Goal: Task Accomplishment & Management: Complete application form

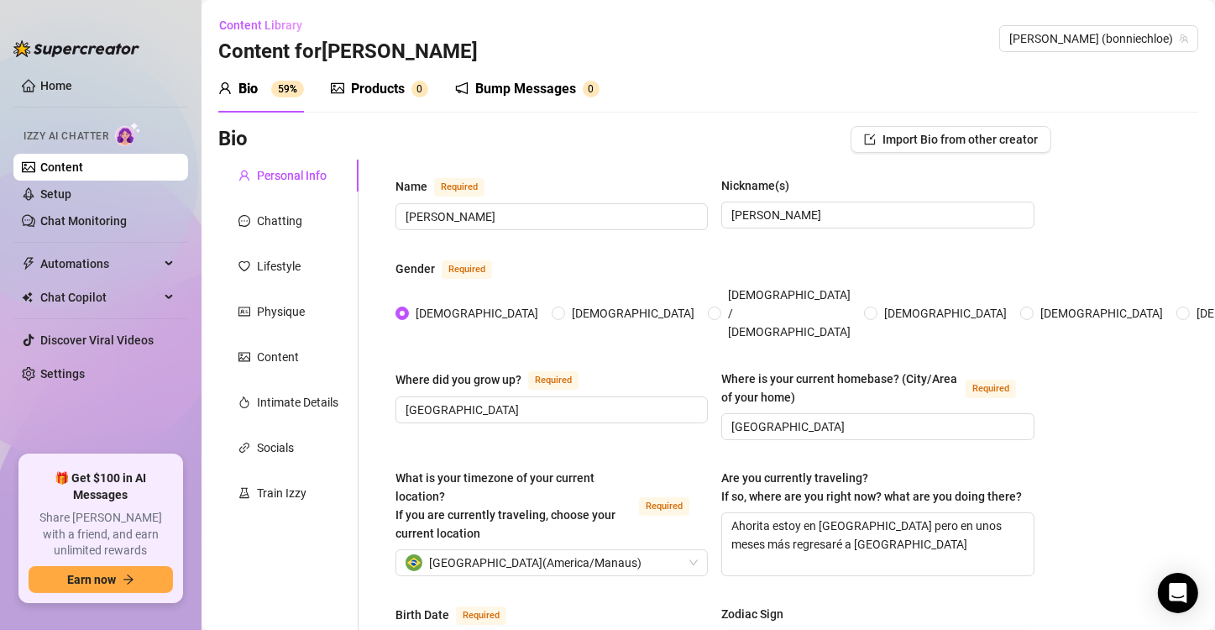
scroll to position [1134, 0]
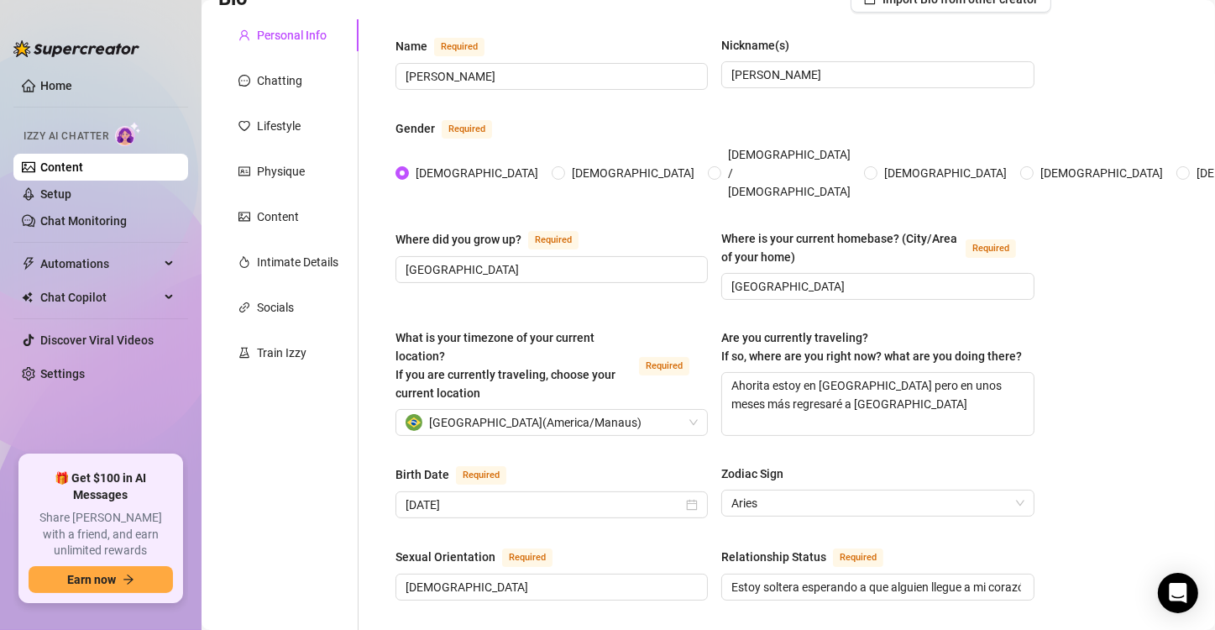
scroll to position [0, 0]
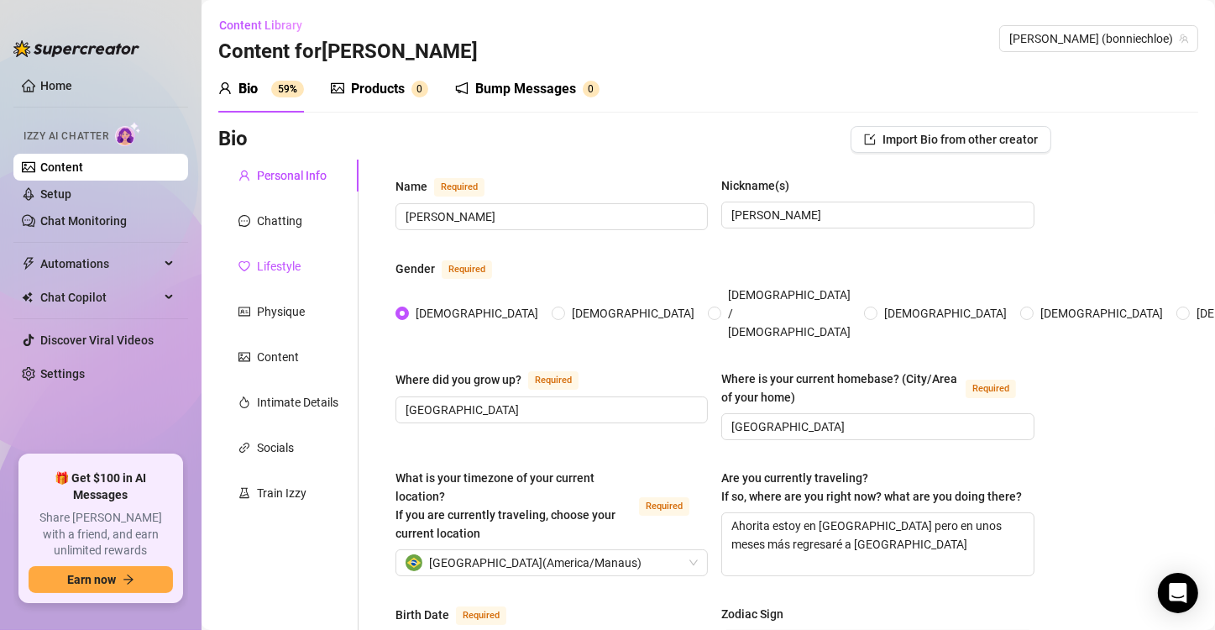
click at [276, 265] on div "Lifestyle" at bounding box center [279, 266] width 44 height 18
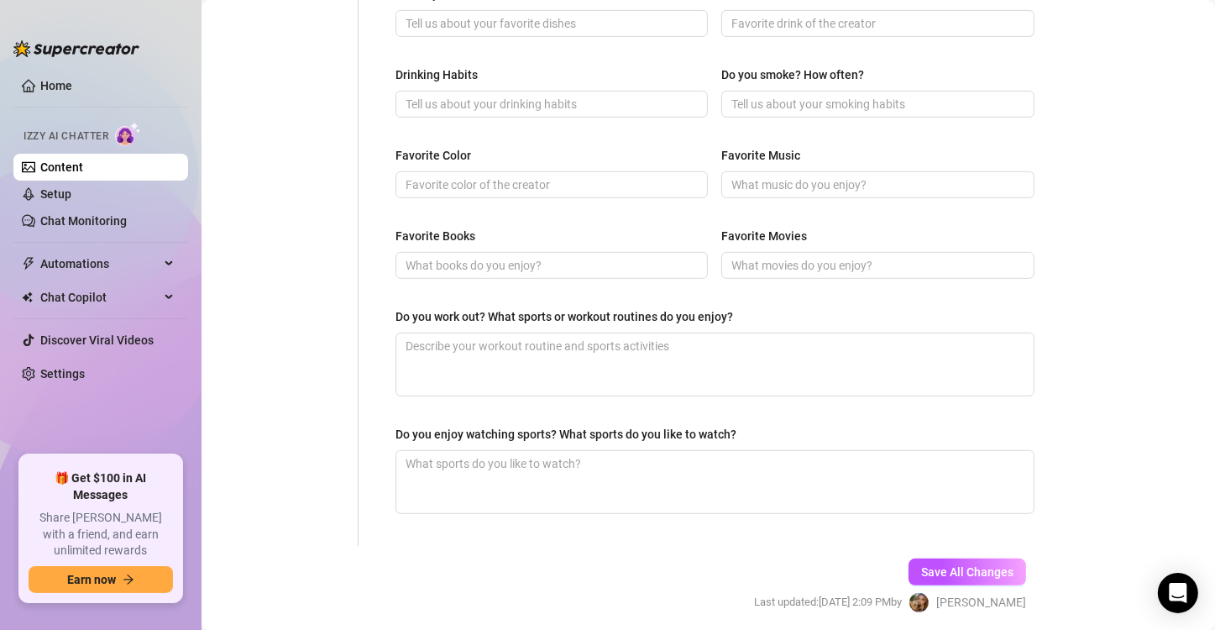
scroll to position [806, 0]
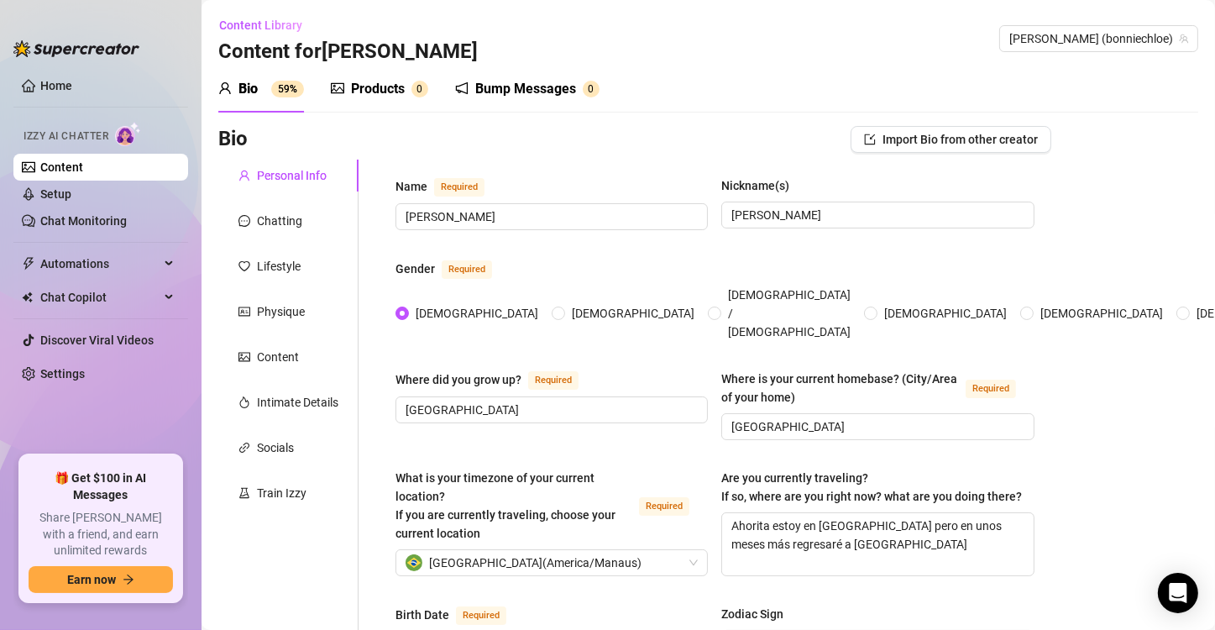
radio input "true"
type input "March 22nd, 1999"
click at [66, 91] on link "Home" at bounding box center [56, 85] width 32 height 13
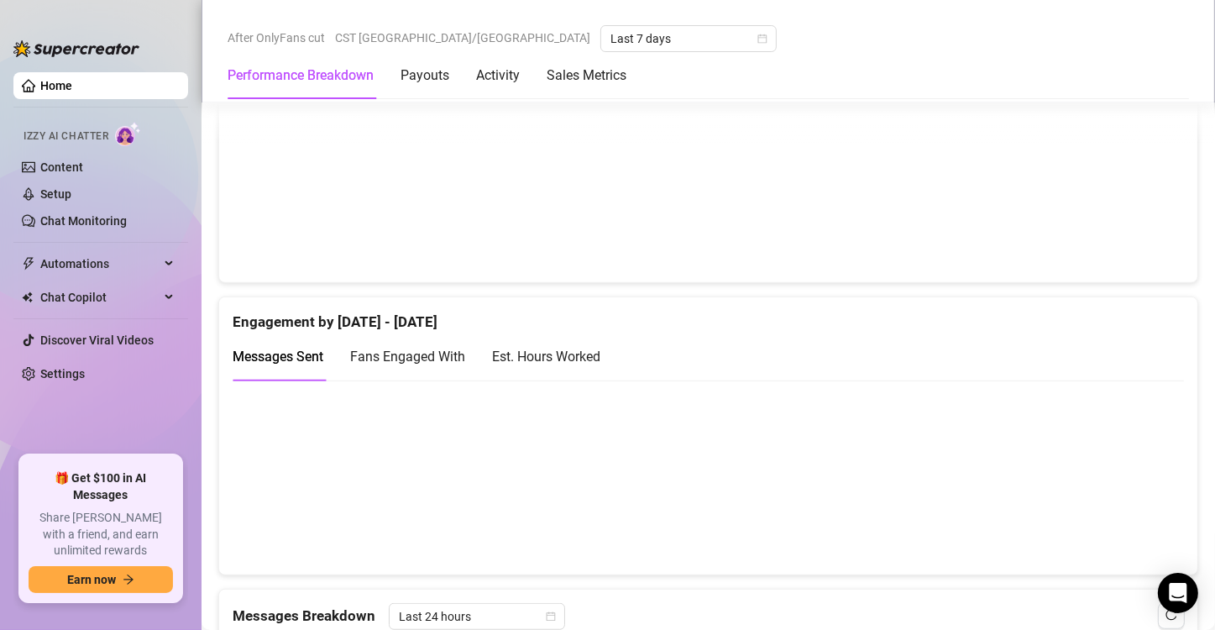
scroll to position [964, 0]
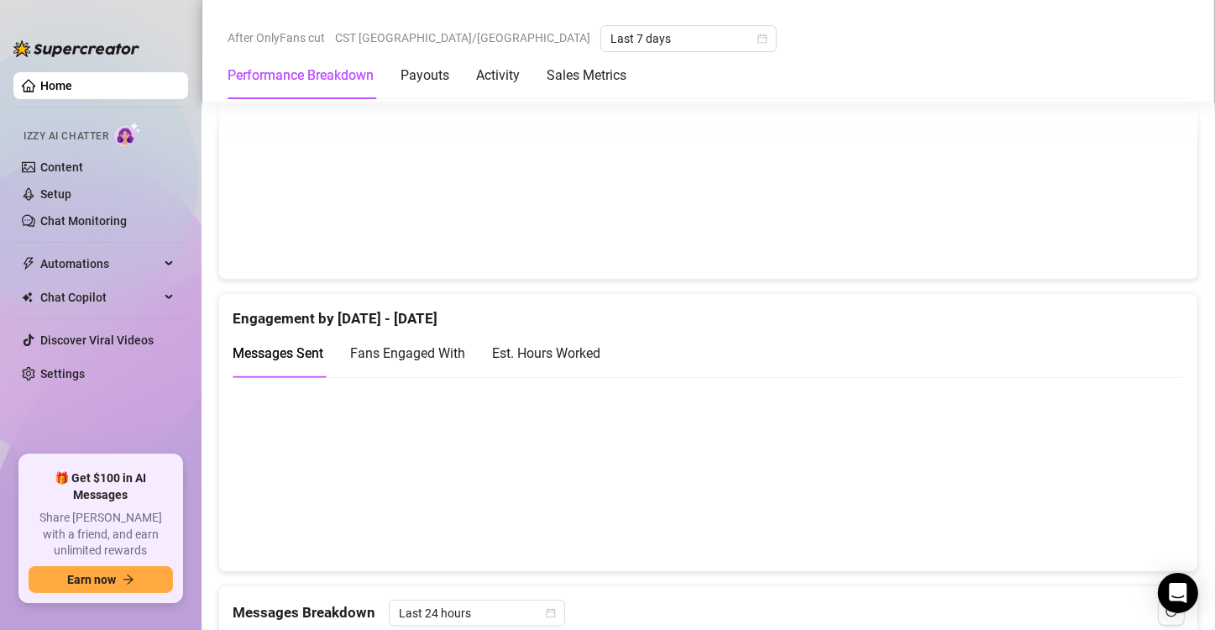
click at [580, 354] on div "Est. Hours Worked" at bounding box center [546, 353] width 108 height 21
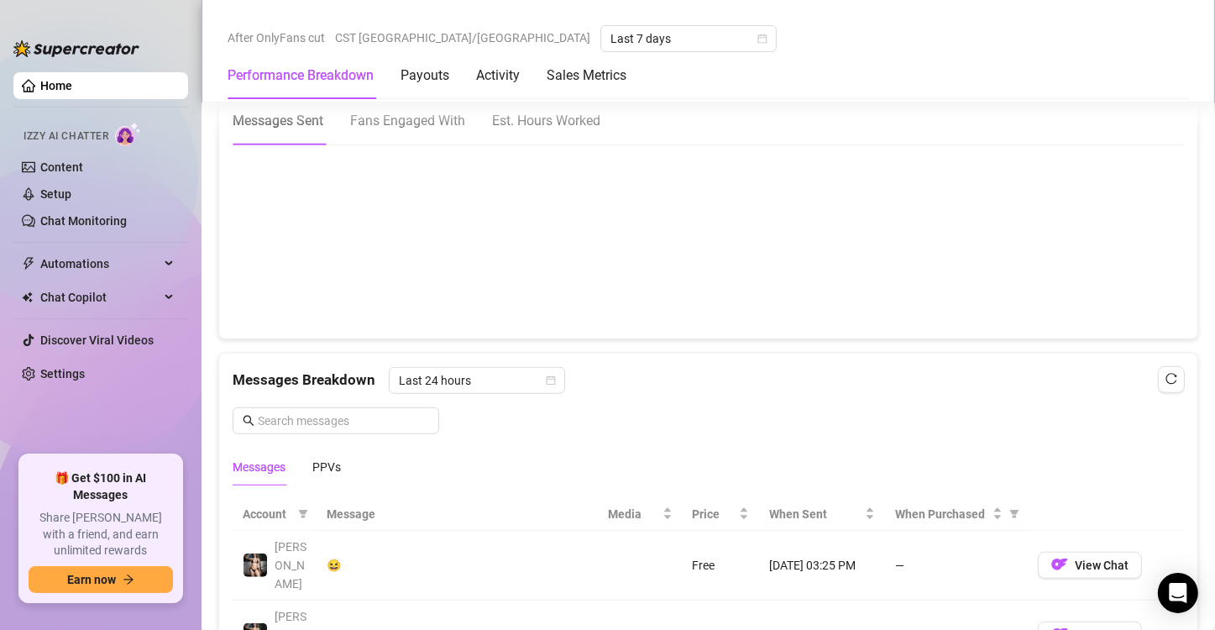
scroll to position [1201, 0]
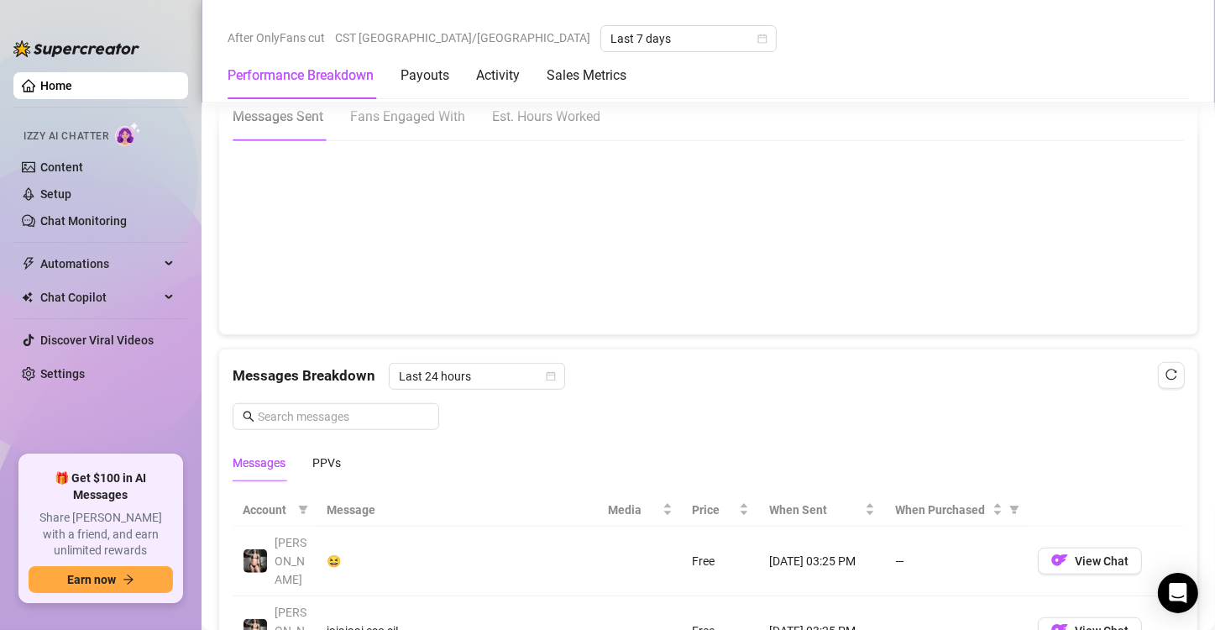
click at [557, 118] on div "Est. Hours Worked" at bounding box center [546, 116] width 108 height 21
